Goal: Information Seeking & Learning: Learn about a topic

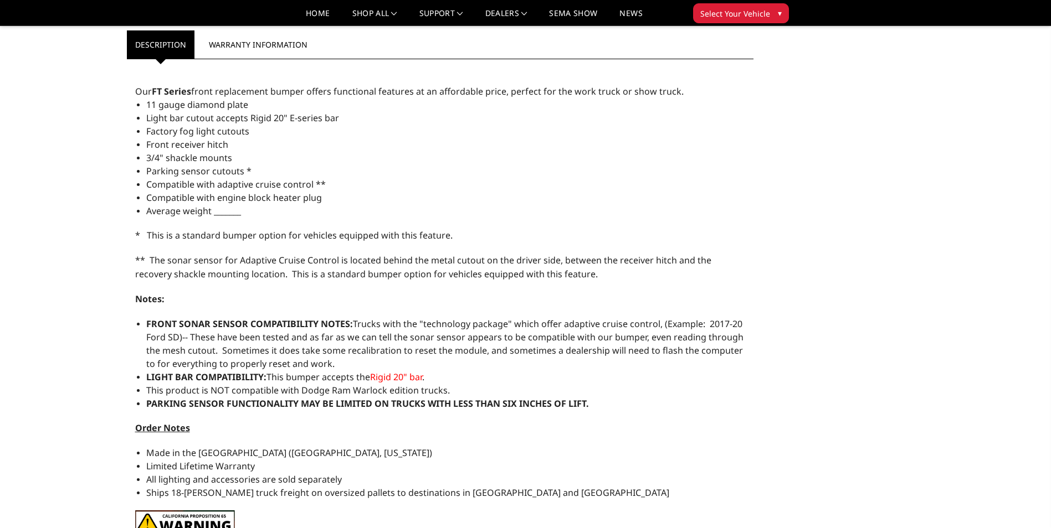
click at [66, 89] on div "Home Truck Chevrolet Chevrolet Front Bumpers 2020-2023 Chevrolet Silverado 2500…" at bounding box center [525, 64] width 1051 height 1052
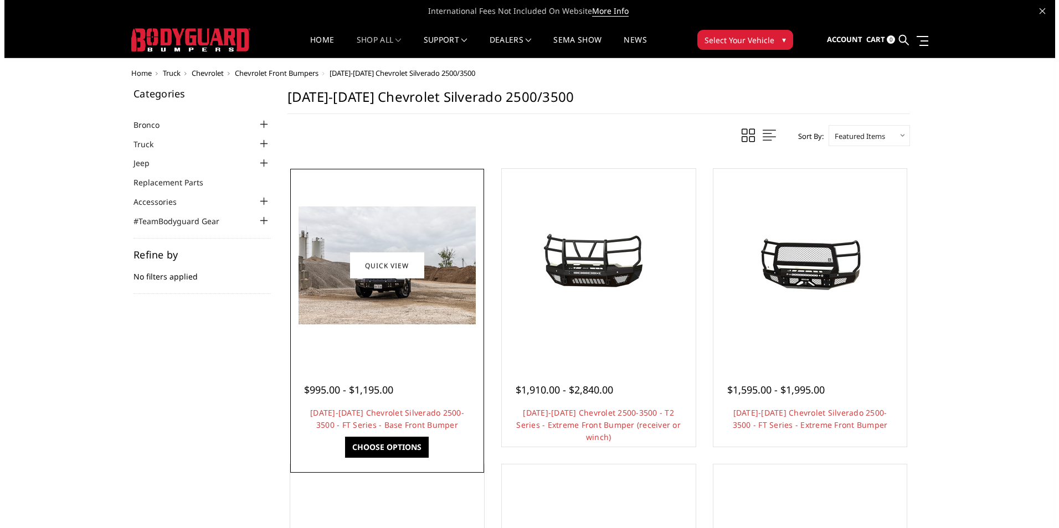
scroll to position [222, 0]
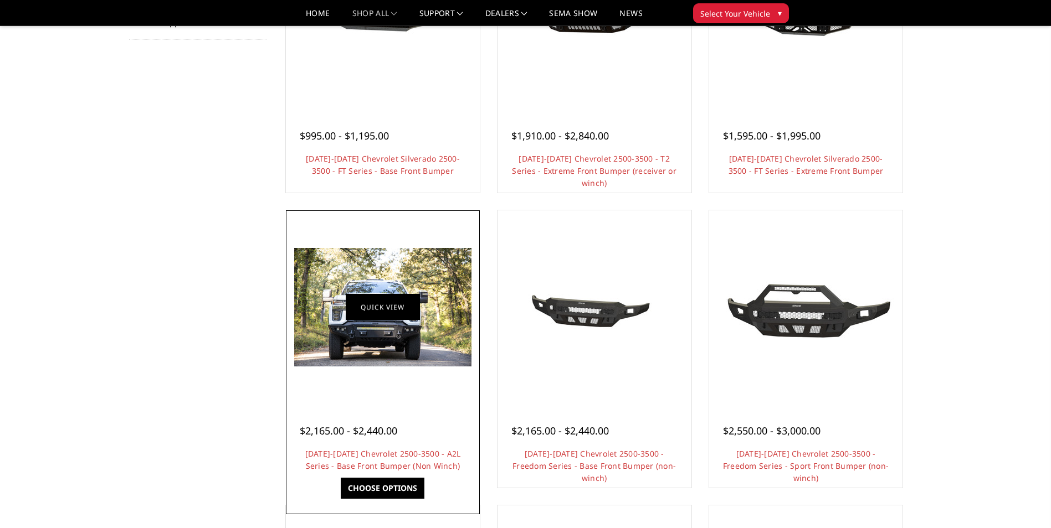
click at [394, 315] on link "Quick view" at bounding box center [383, 307] width 74 height 26
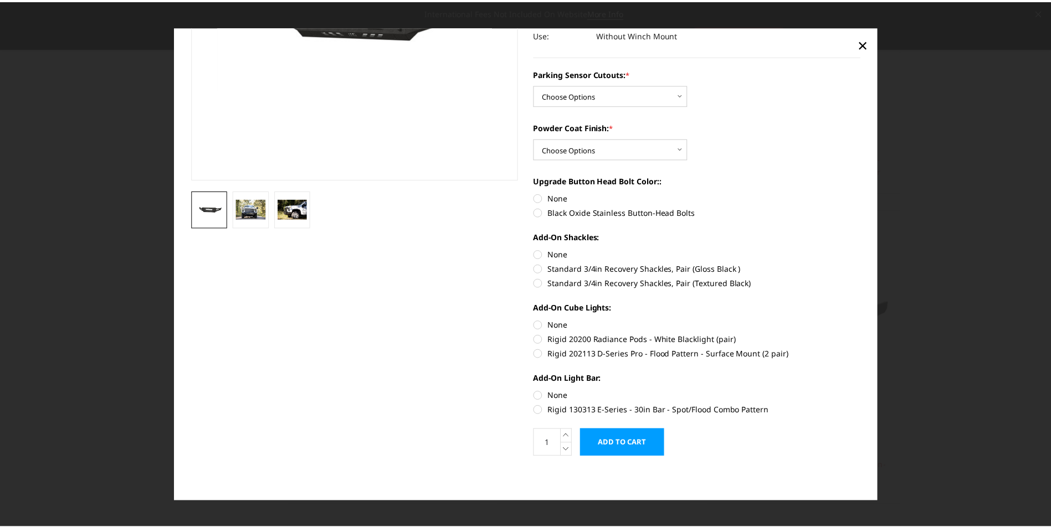
scroll to position [0, 0]
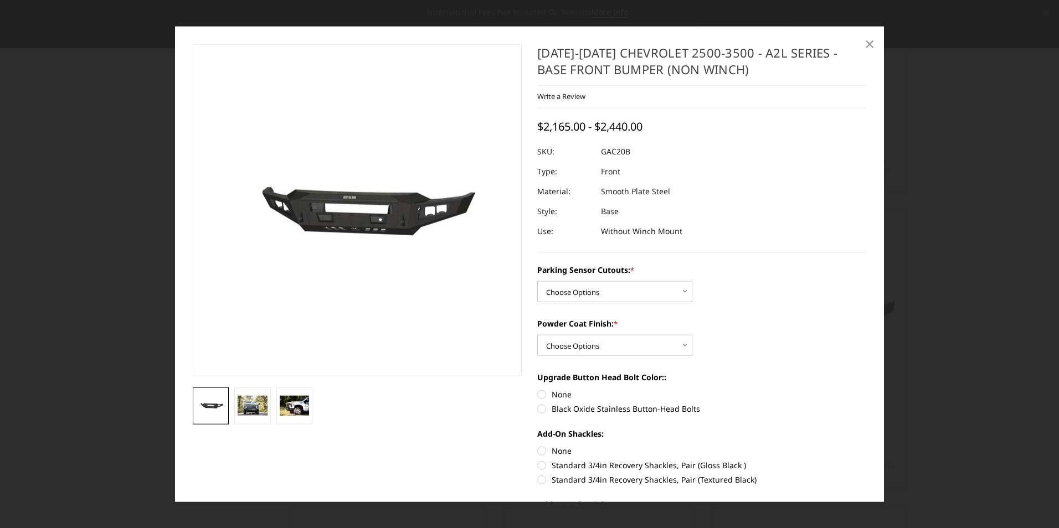
click at [865, 44] on span "×" at bounding box center [870, 43] width 10 height 24
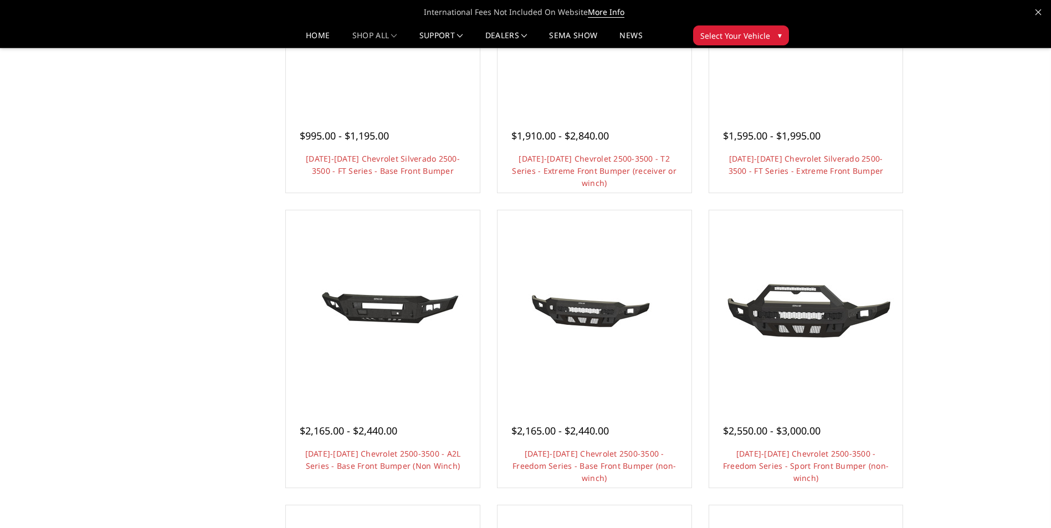
click at [196, 330] on div "Categories Bronco 2021-2025 Bronco Front 2021-2025 Bronco Rear 2021-2025 Bronco…" at bounding box center [525, 473] width 809 height 1279
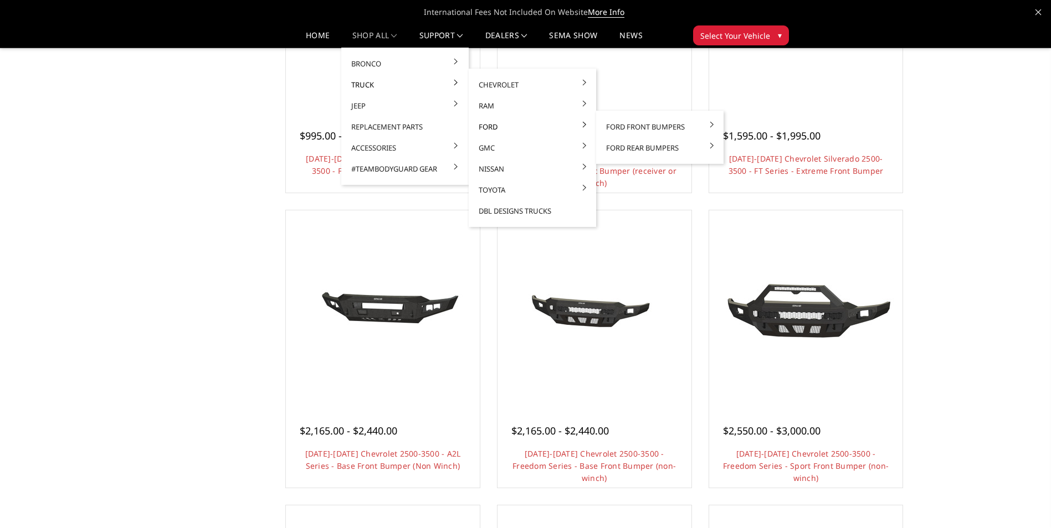
click at [499, 126] on link "Ford" at bounding box center [532, 126] width 119 height 21
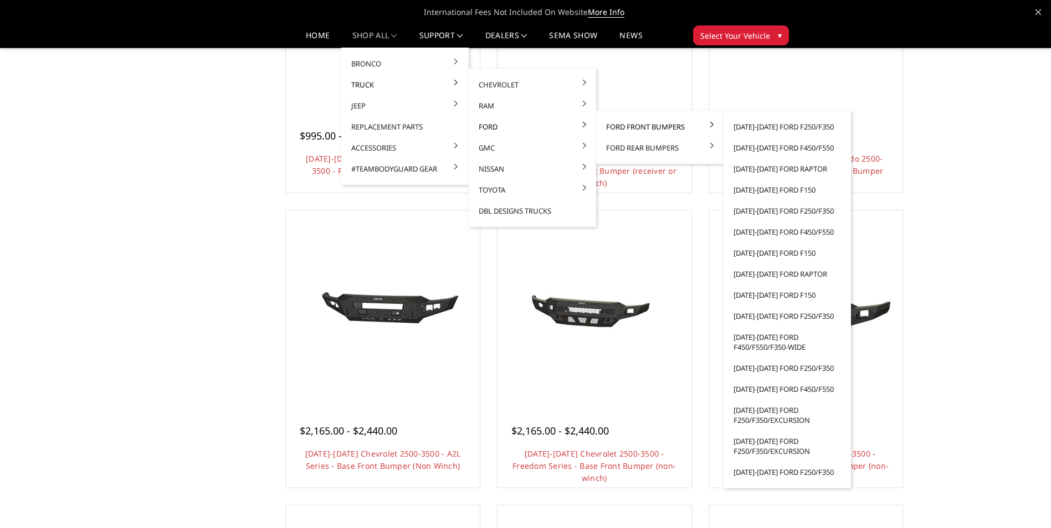
click at [614, 124] on link "Ford Front Bumpers" at bounding box center [659, 126] width 119 height 21
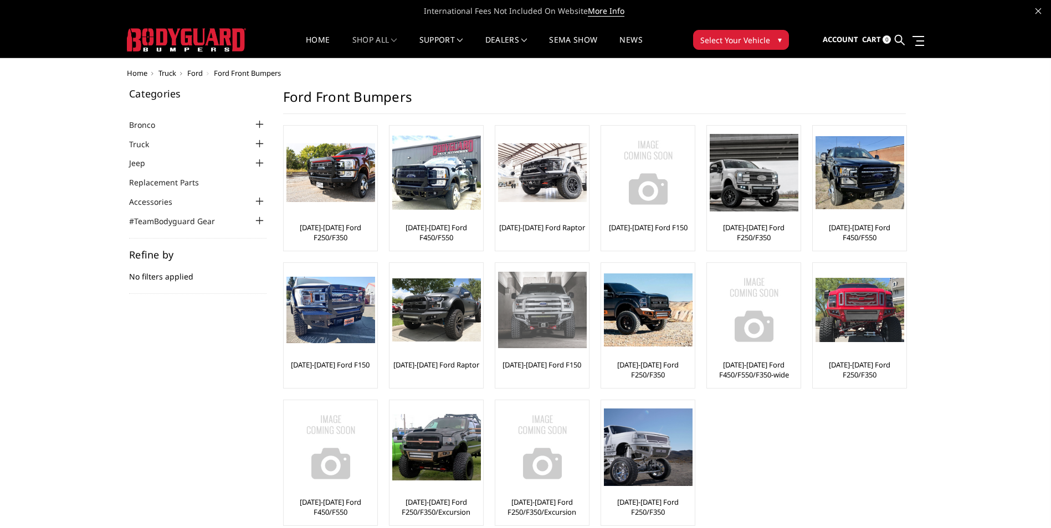
click at [531, 321] on img at bounding box center [542, 310] width 89 height 76
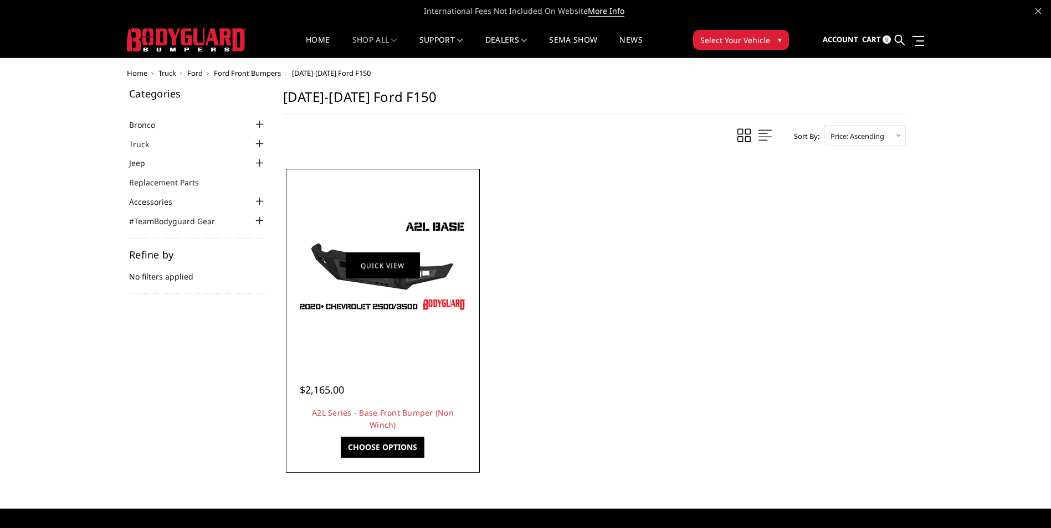
click at [388, 275] on link "Quick view" at bounding box center [383, 266] width 74 height 26
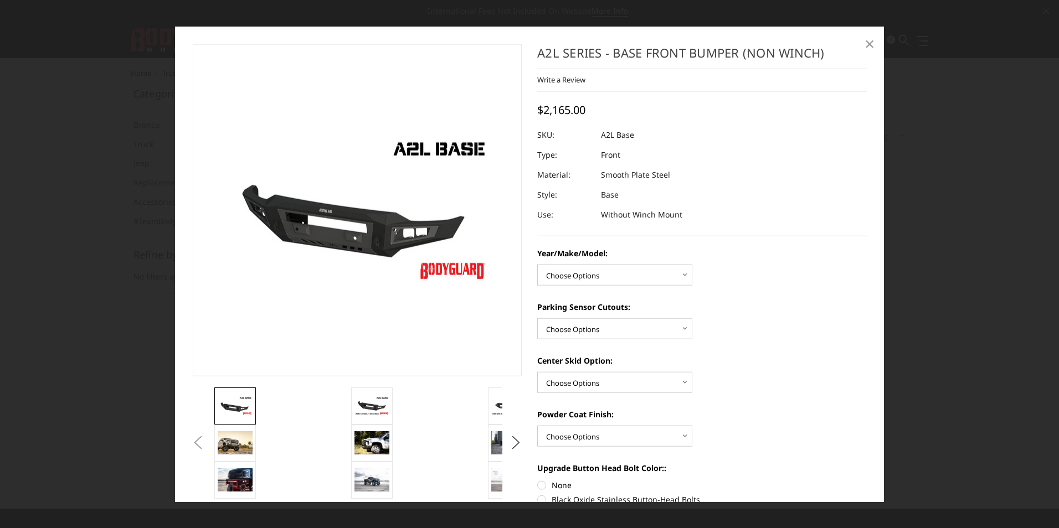
click at [868, 43] on span "×" at bounding box center [870, 43] width 10 height 24
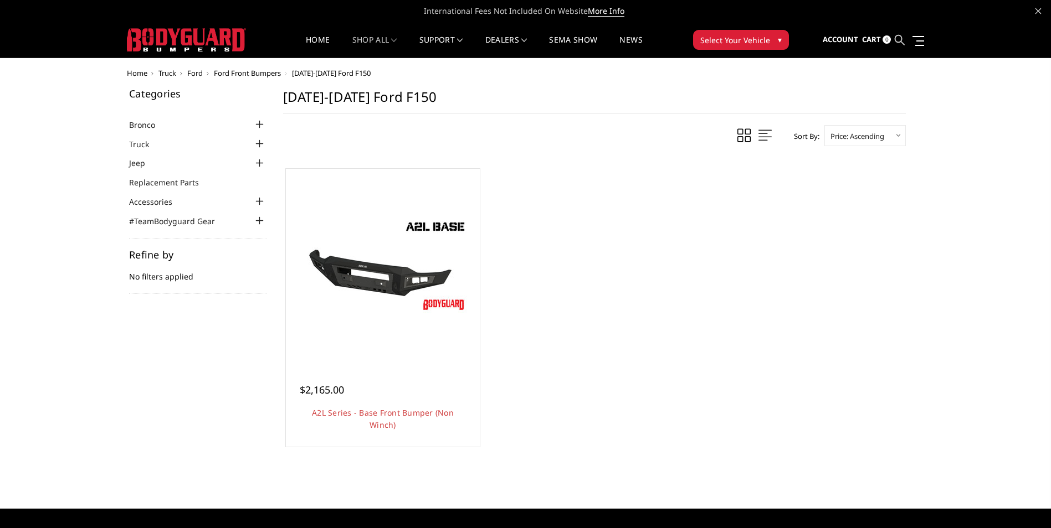
click at [899, 38] on icon at bounding box center [900, 40] width 10 height 10
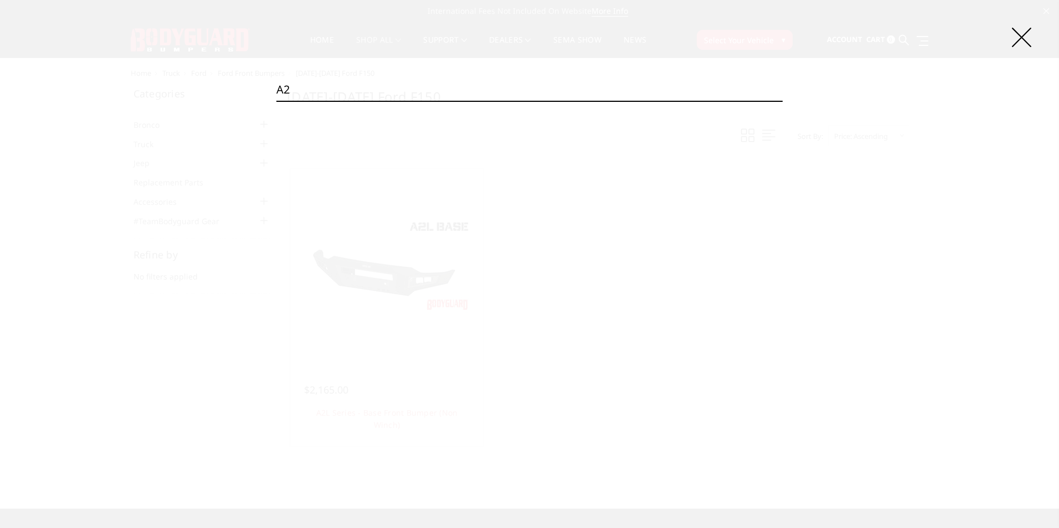
type input "a2"
click at [783, 101] on input "Search" at bounding box center [783, 101] width 1 height 1
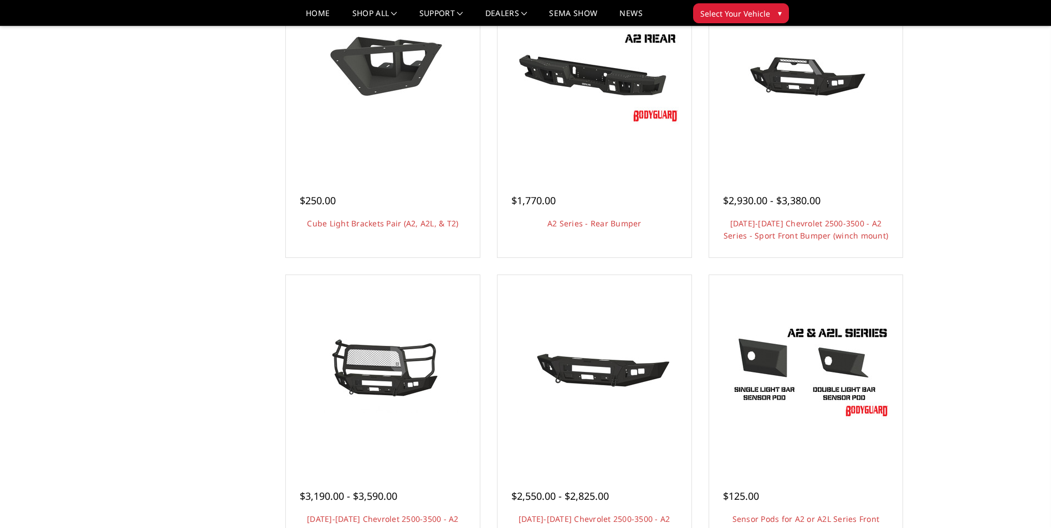
scroll to position [554, 0]
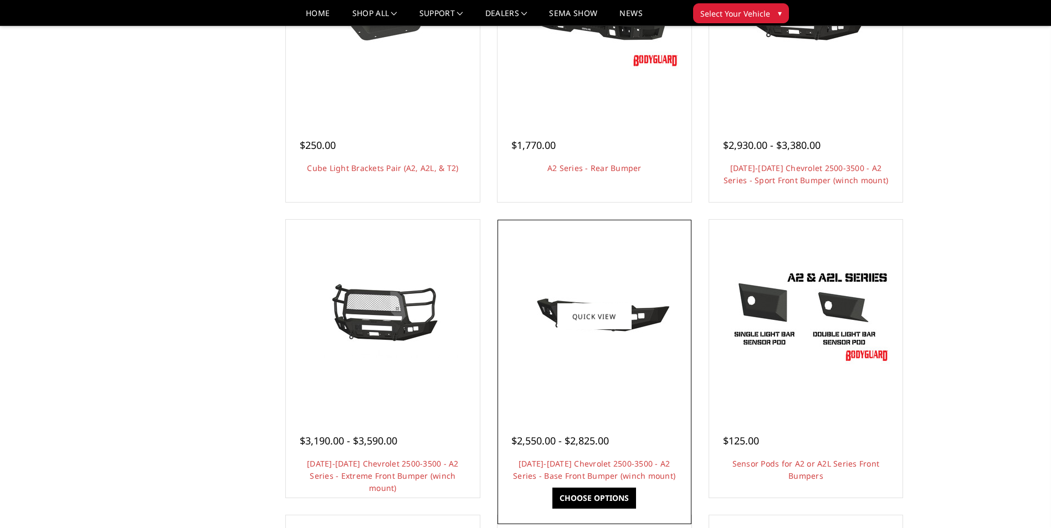
click at [576, 345] on img at bounding box center [594, 316] width 177 height 83
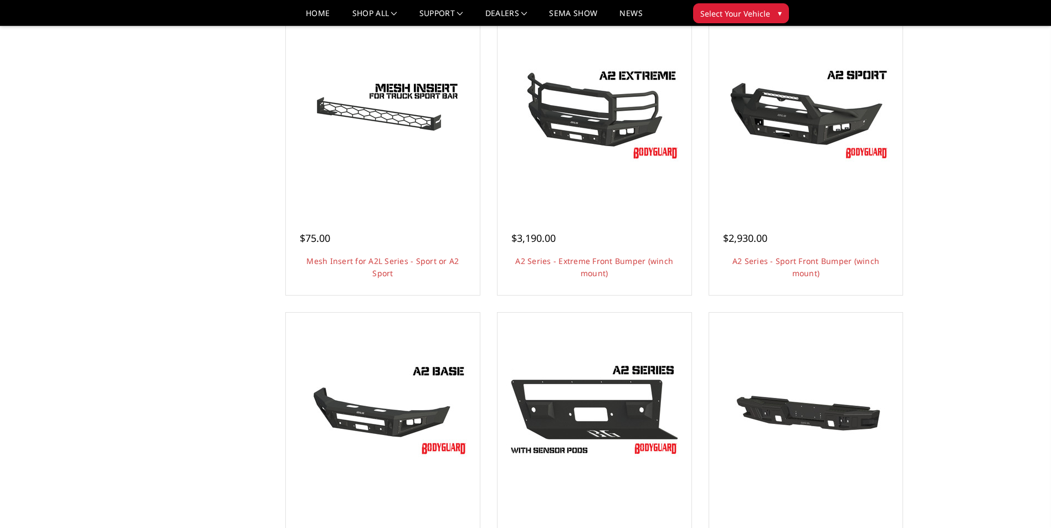
scroll to position [1984, 0]
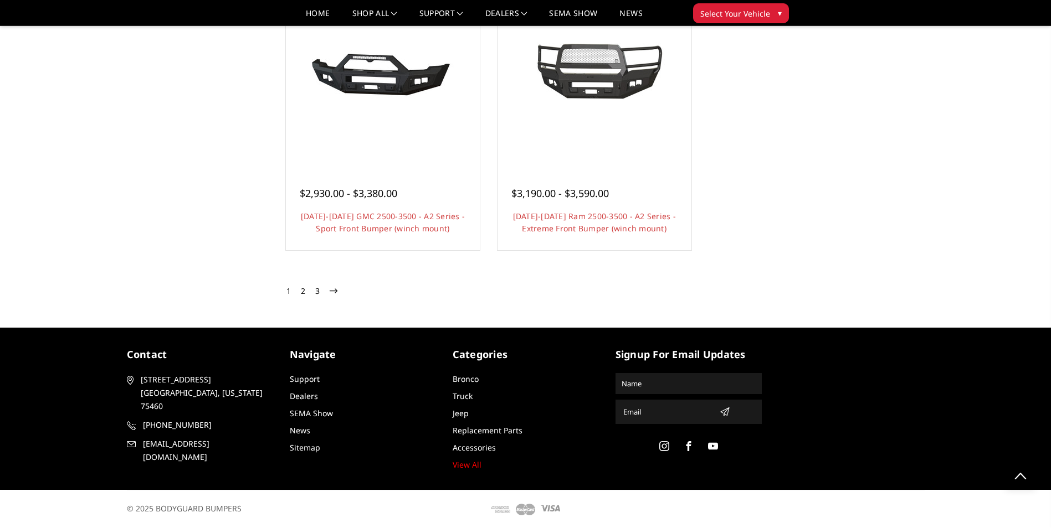
click at [304, 294] on link "2" at bounding box center [303, 291] width 10 height 13
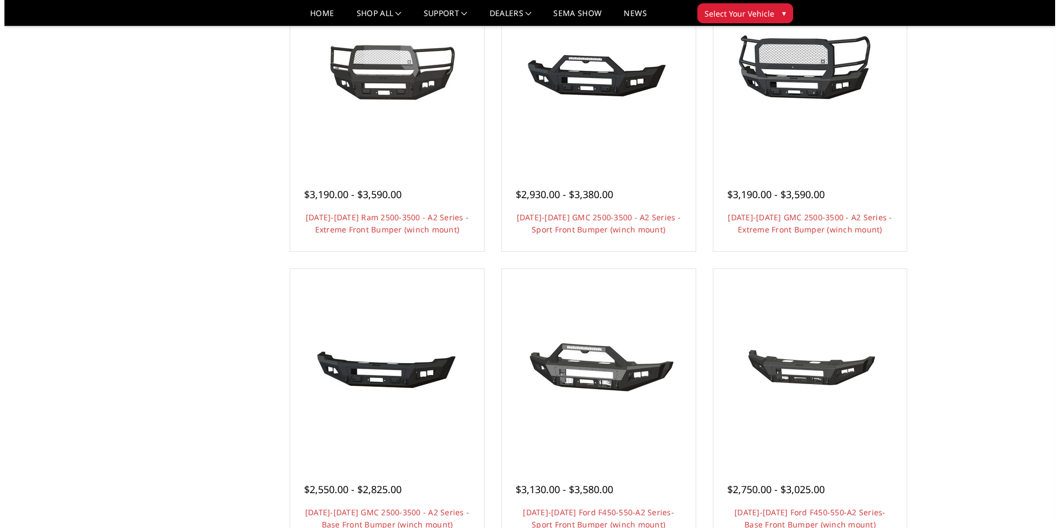
scroll to position [277, 0]
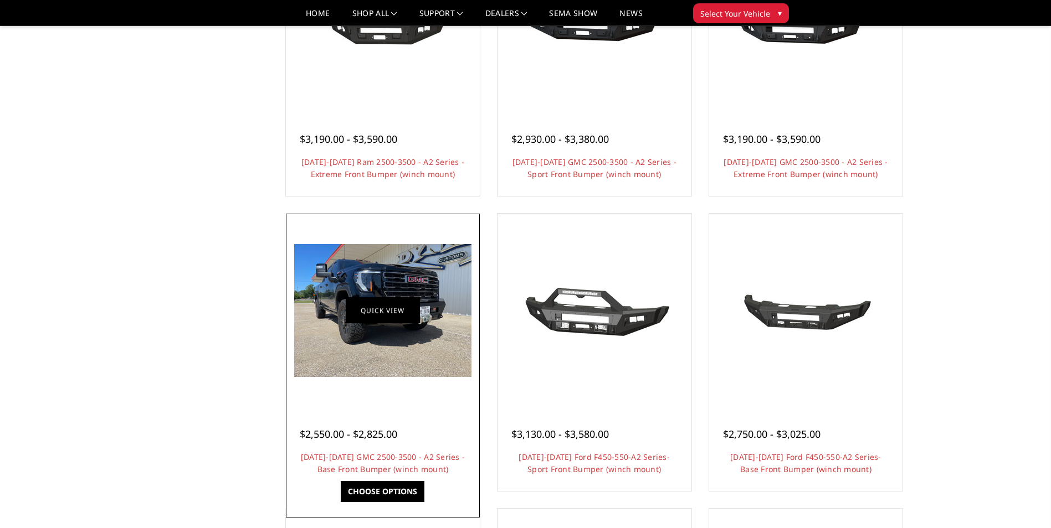
click at [365, 322] on link "Quick view" at bounding box center [383, 310] width 74 height 26
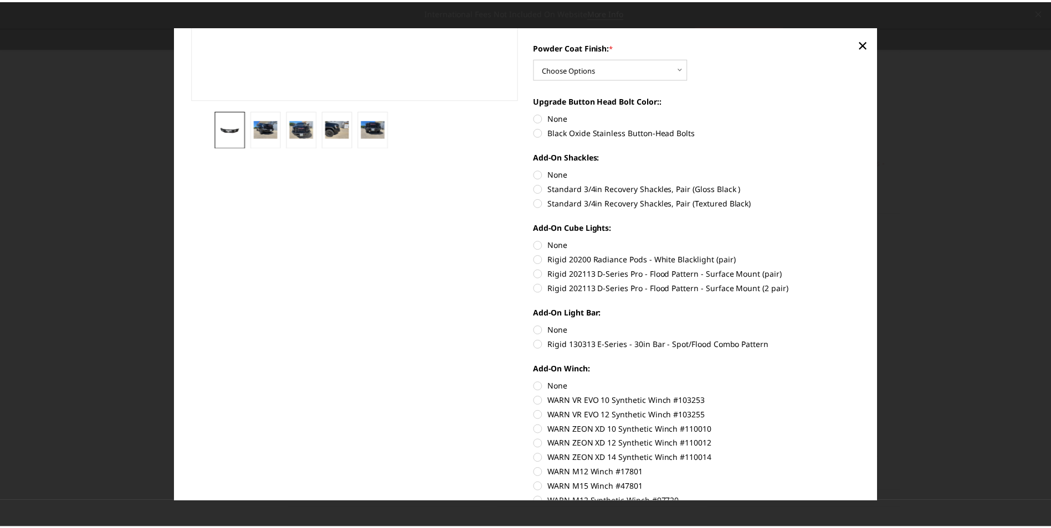
scroll to position [412, 0]
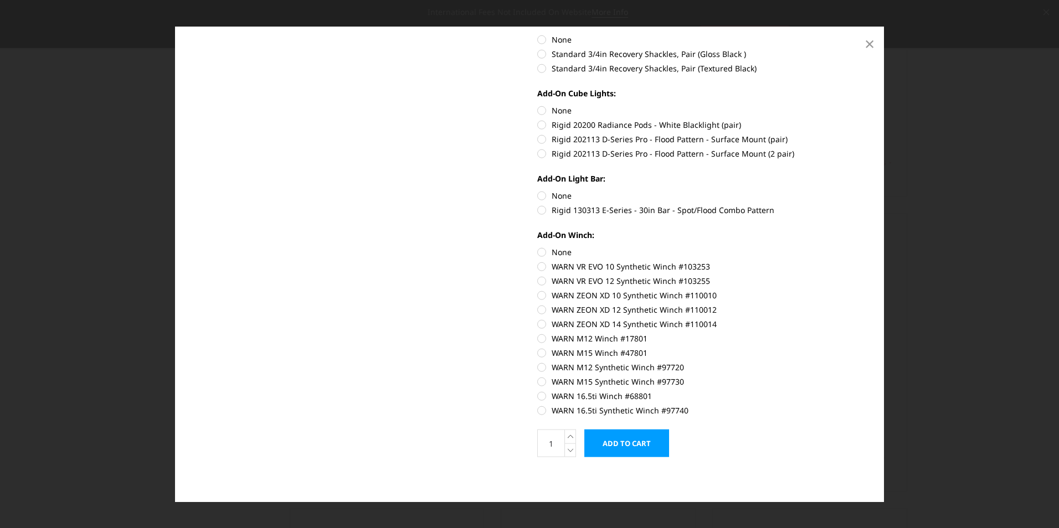
click at [870, 43] on span "×" at bounding box center [870, 43] width 10 height 24
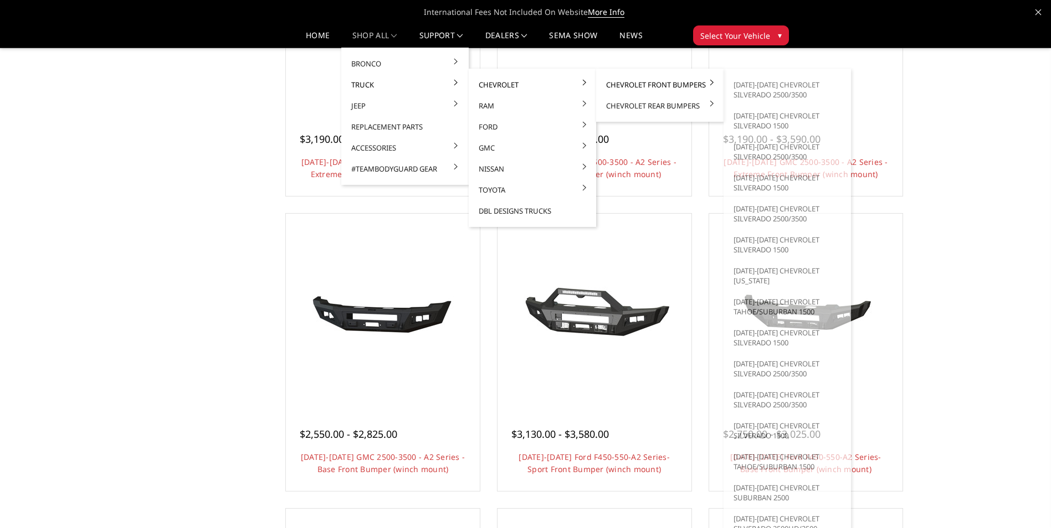
click at [641, 83] on link "Chevrolet Front Bumpers" at bounding box center [659, 84] width 119 height 21
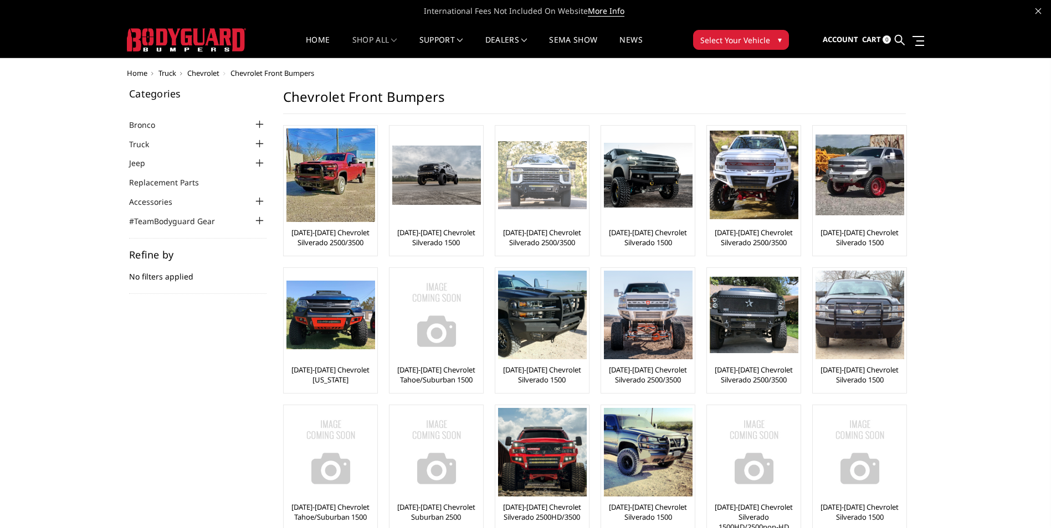
click at [532, 237] on link "[DATE]-[DATE] Chevrolet Silverado 2500/3500" at bounding box center [542, 238] width 88 height 20
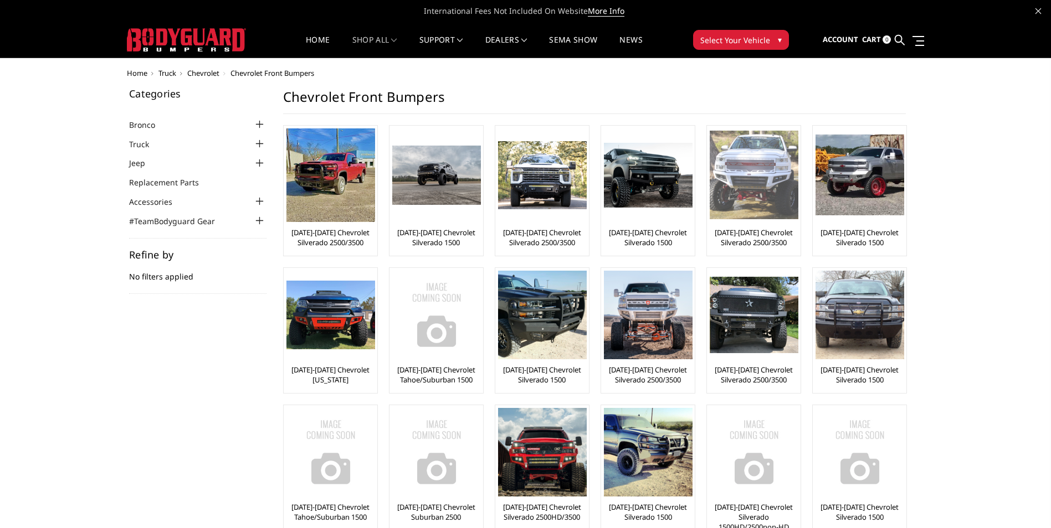
click at [762, 220] on div at bounding box center [754, 176] width 89 height 94
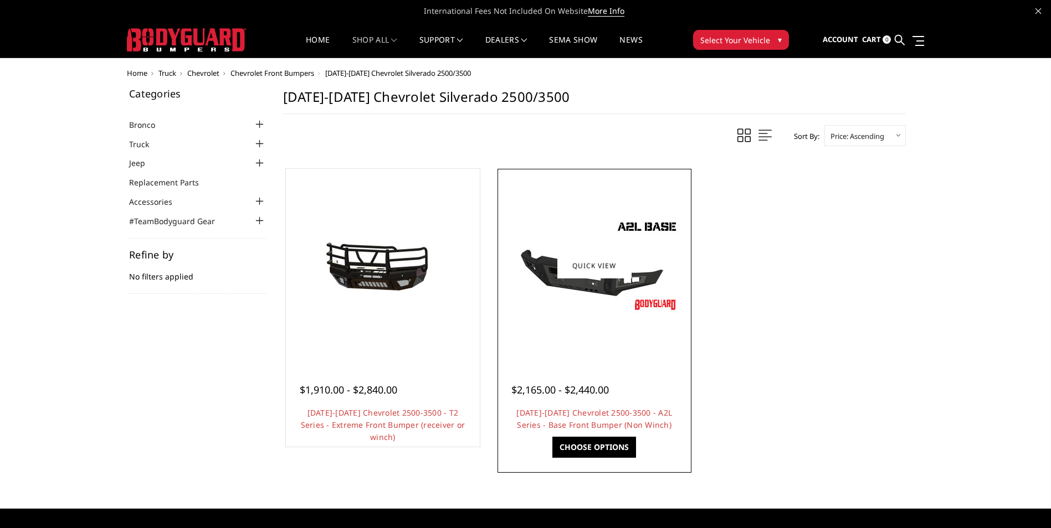
click at [608, 299] on img at bounding box center [594, 266] width 177 height 100
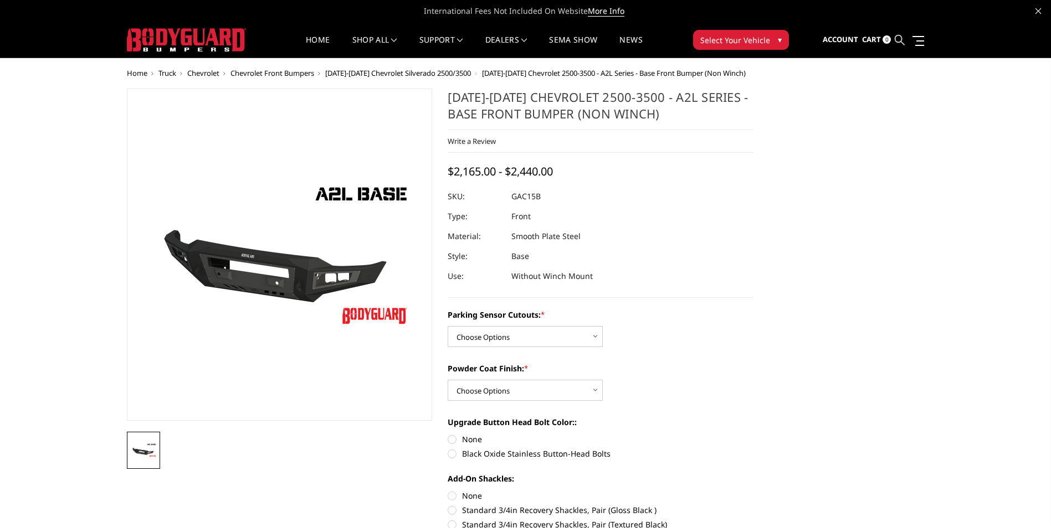
click at [904, 40] on icon at bounding box center [900, 40] width 10 height 10
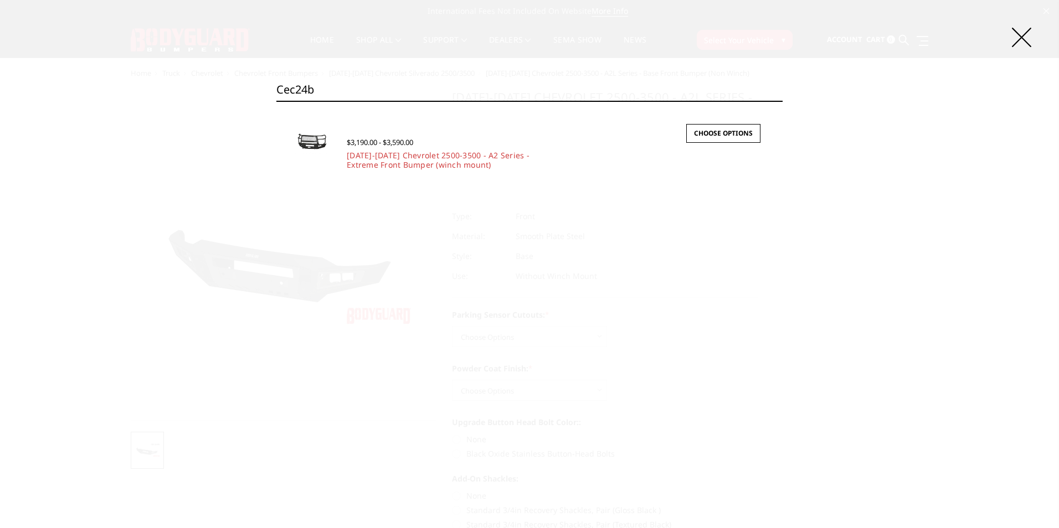
type input "cec24b"
click at [783, 101] on input "Search" at bounding box center [783, 101] width 1 height 1
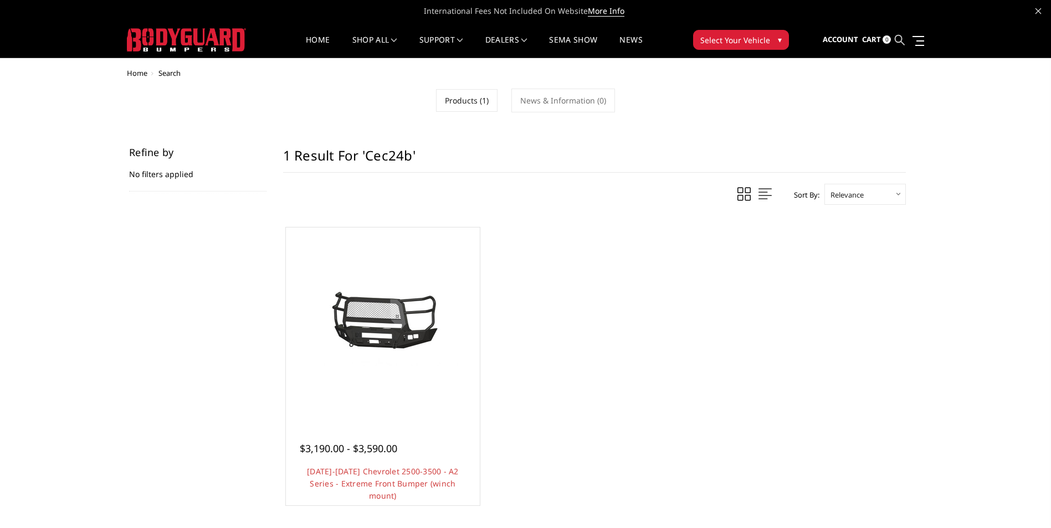
click at [902, 38] on icon at bounding box center [900, 40] width 10 height 10
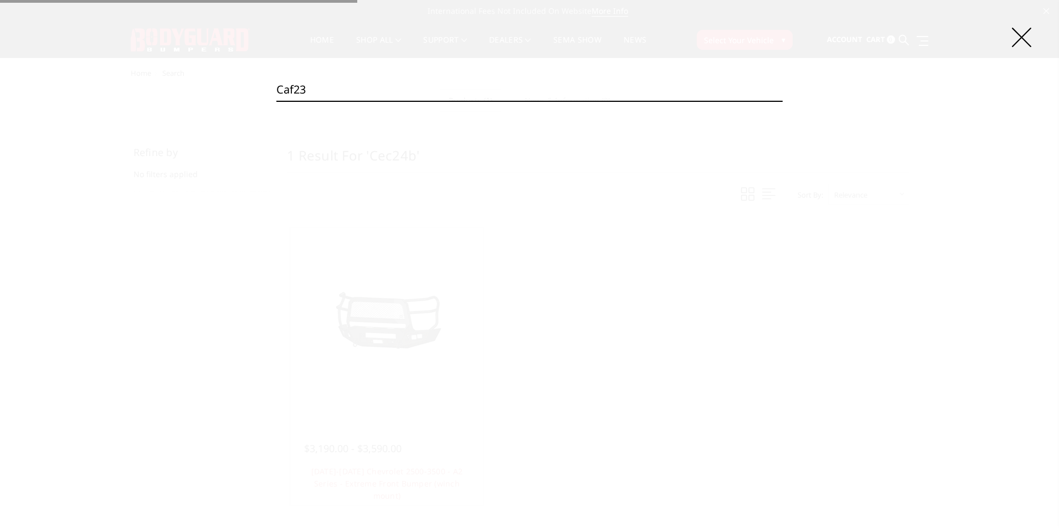
type input "caf23"
click at [783, 101] on input "Search" at bounding box center [783, 101] width 1 height 1
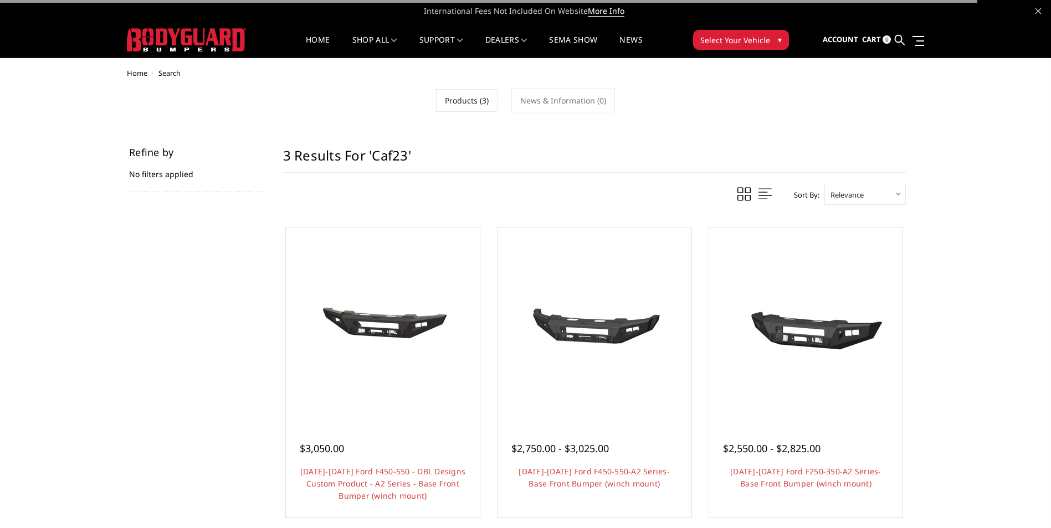
scroll to position [55, 0]
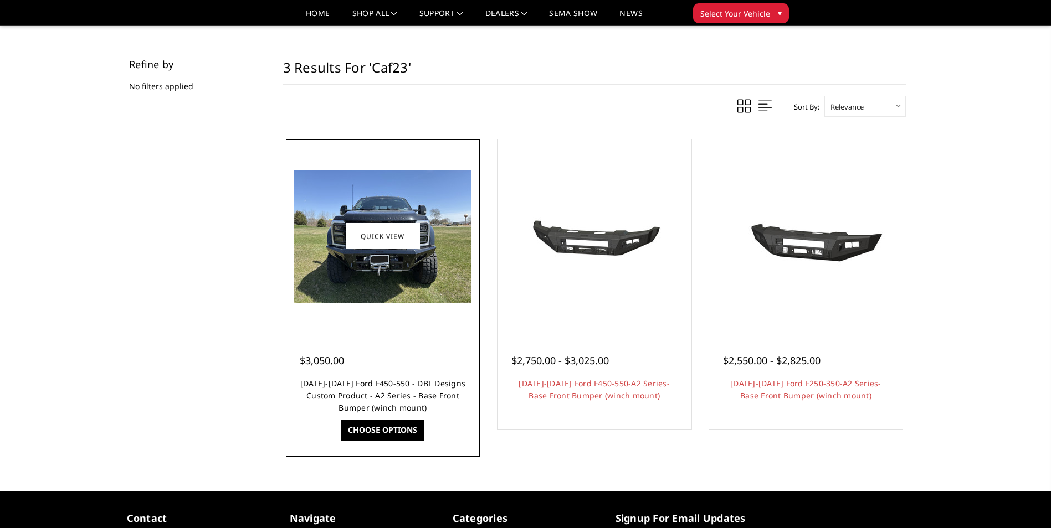
click at [355, 381] on link "[DATE]-[DATE] Ford F450-550 - DBL Designs Custom Product - A2 Series - Base Fro…" at bounding box center [382, 395] width 165 height 35
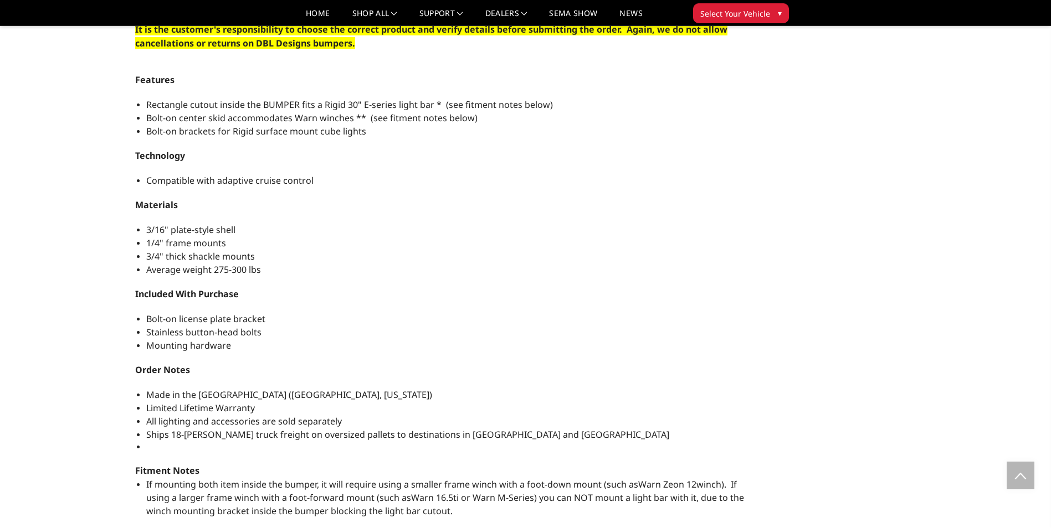
scroll to position [1177, 0]
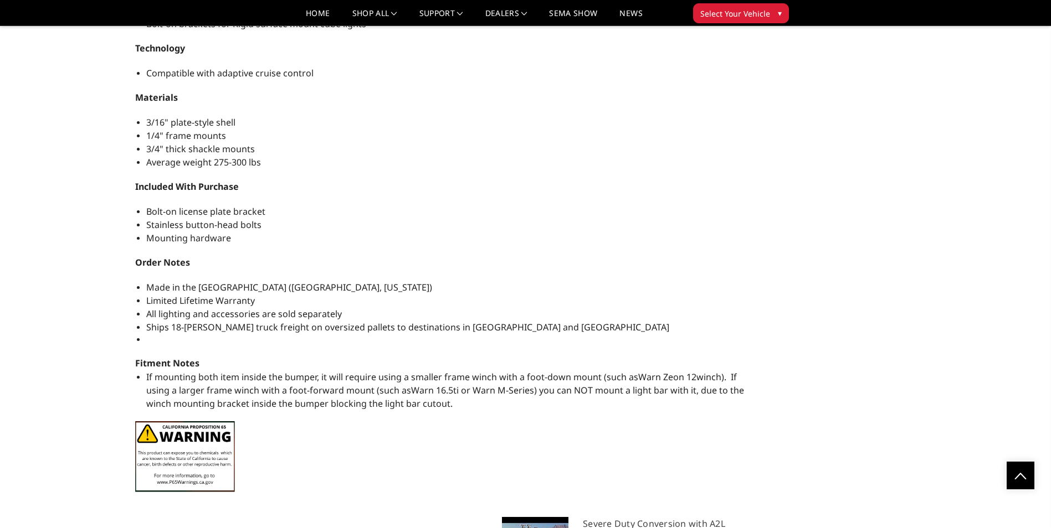
drag, startPoint x: 135, startPoint y: 247, endPoint x: 467, endPoint y: 403, distance: 366.7
click at [467, 403] on div "Heavy-duty, smooth 3/16" plate bumper with winch mount & light bar cutout. Modu…" at bounding box center [440, 160] width 627 height 682
copy div "Lorem-ipsu, dolors 3/94" ametc adipis elit seddo eiusm & tempo inc utlabo. Etdo…"
click at [553, 131] on li "1/4" frame mounts" at bounding box center [445, 135] width 599 height 13
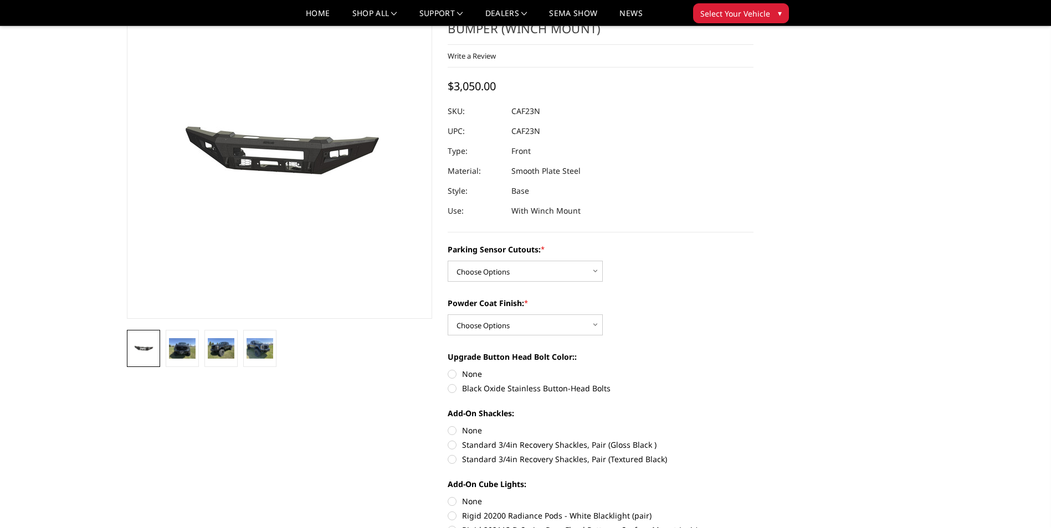
scroll to position [0, 0]
